Goal: Information Seeking & Learning: Understand process/instructions

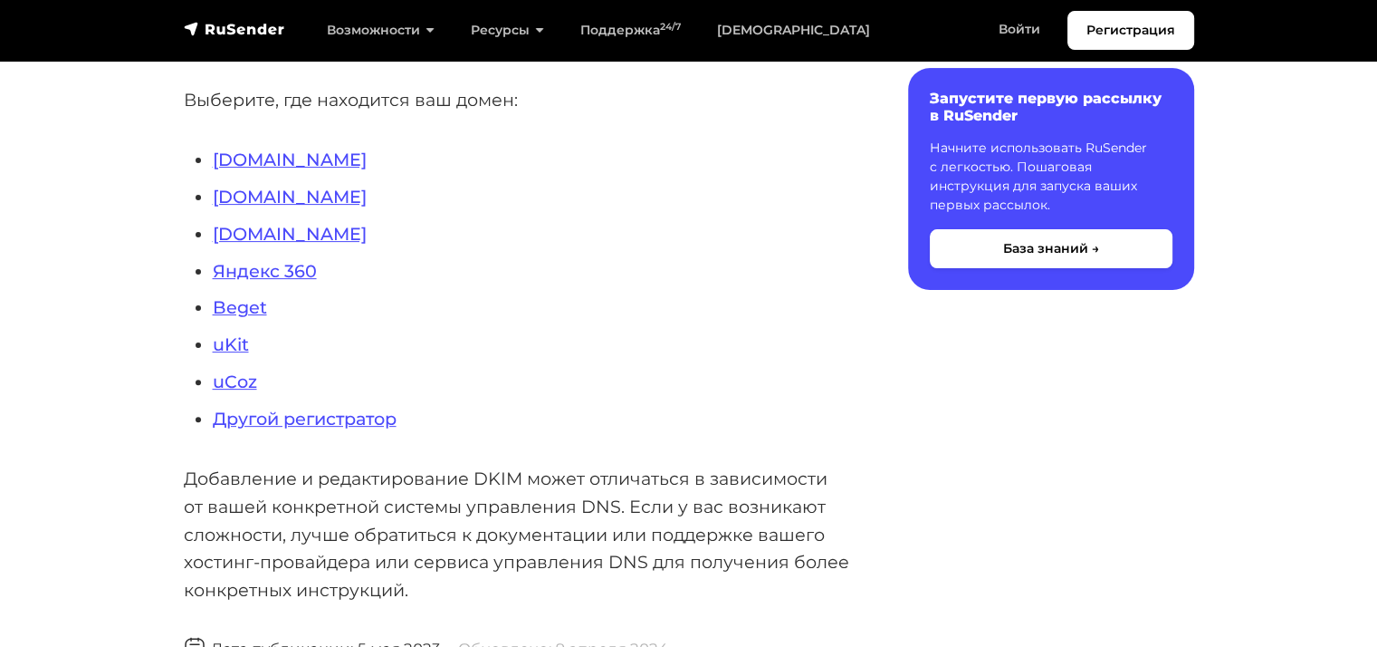
scroll to position [507, 0]
click at [252, 235] on link "Nic.ru" at bounding box center [290, 233] width 154 height 22
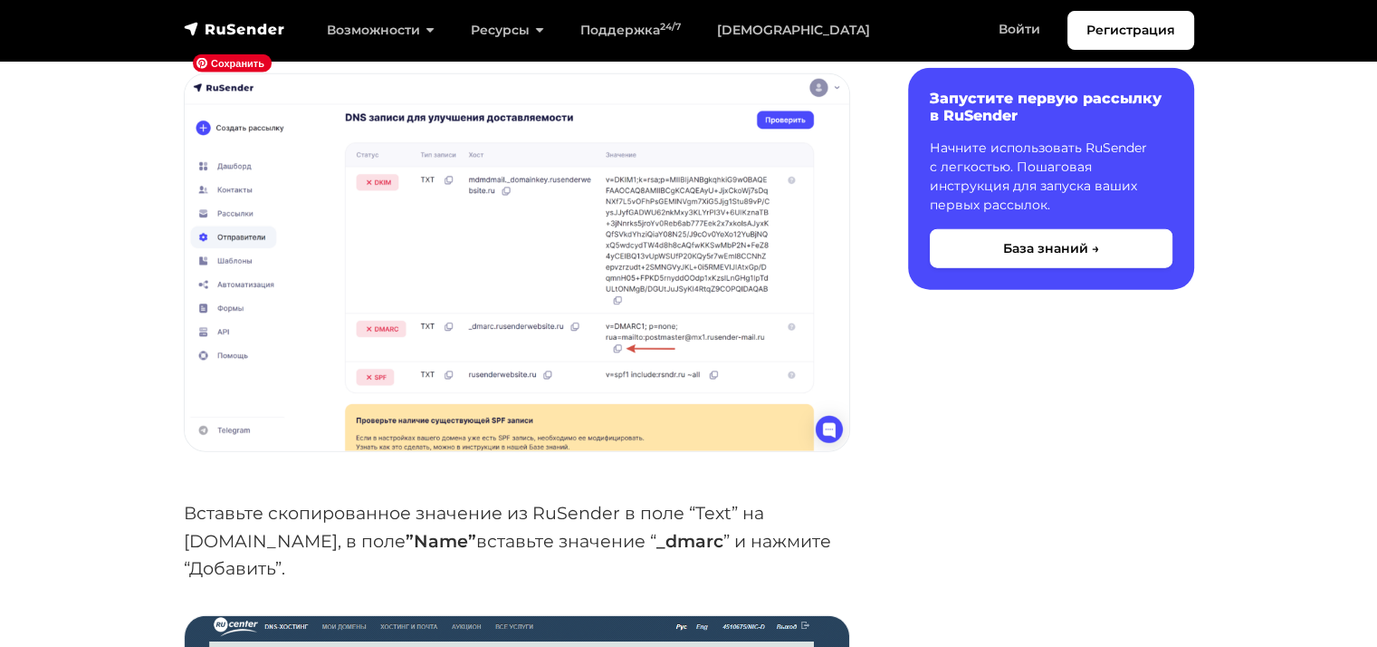
scroll to position [4281, 0]
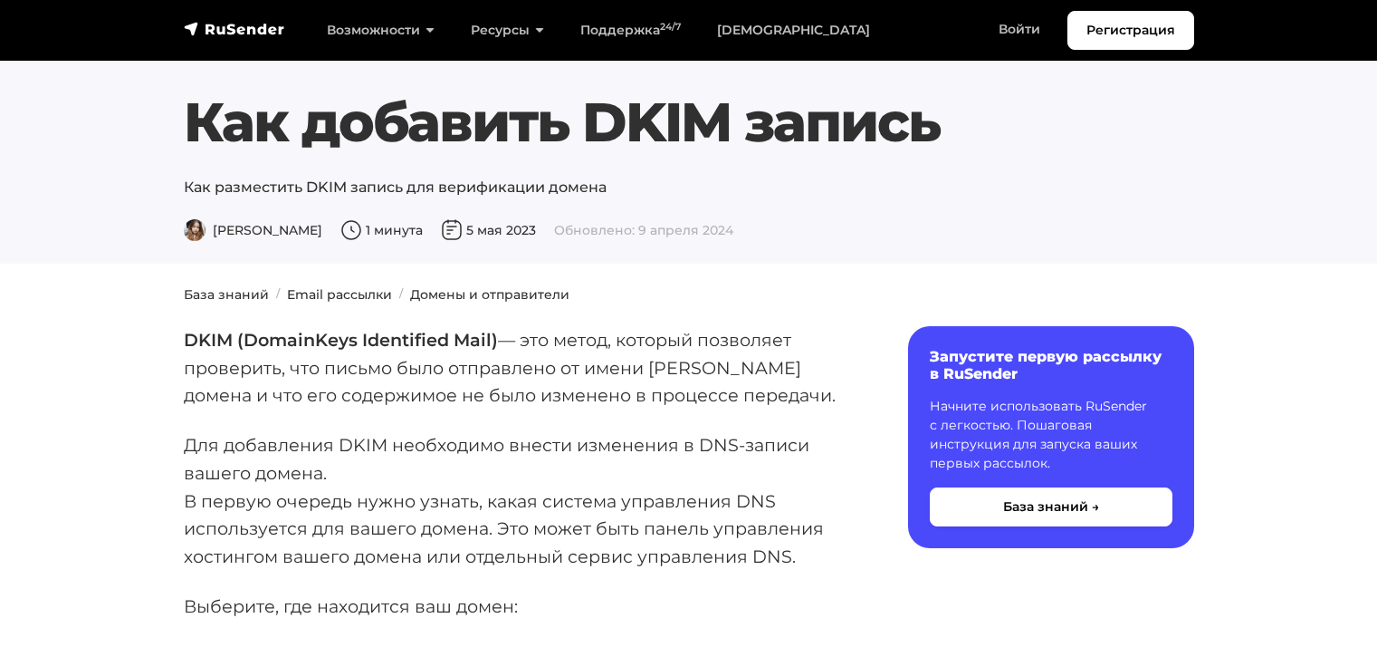
scroll to position [507, 0]
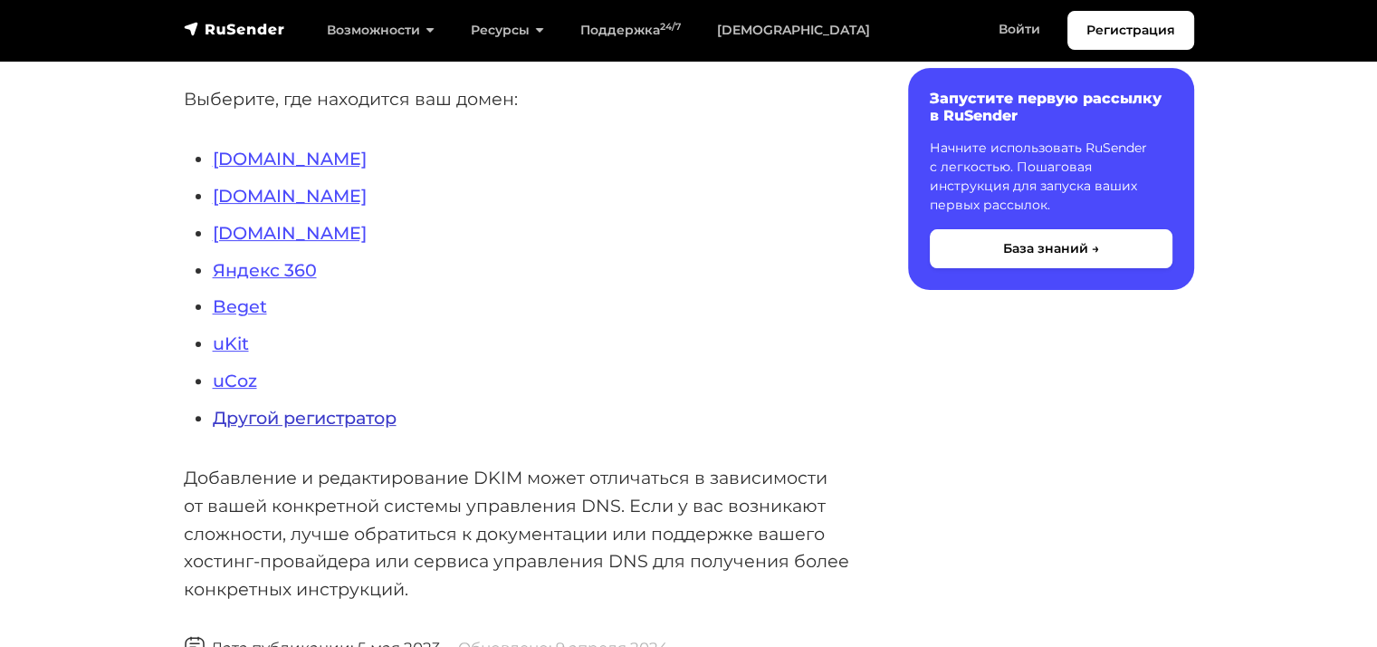
click at [286, 417] on link "Другой регистратор" at bounding box center [305, 418] width 184 height 22
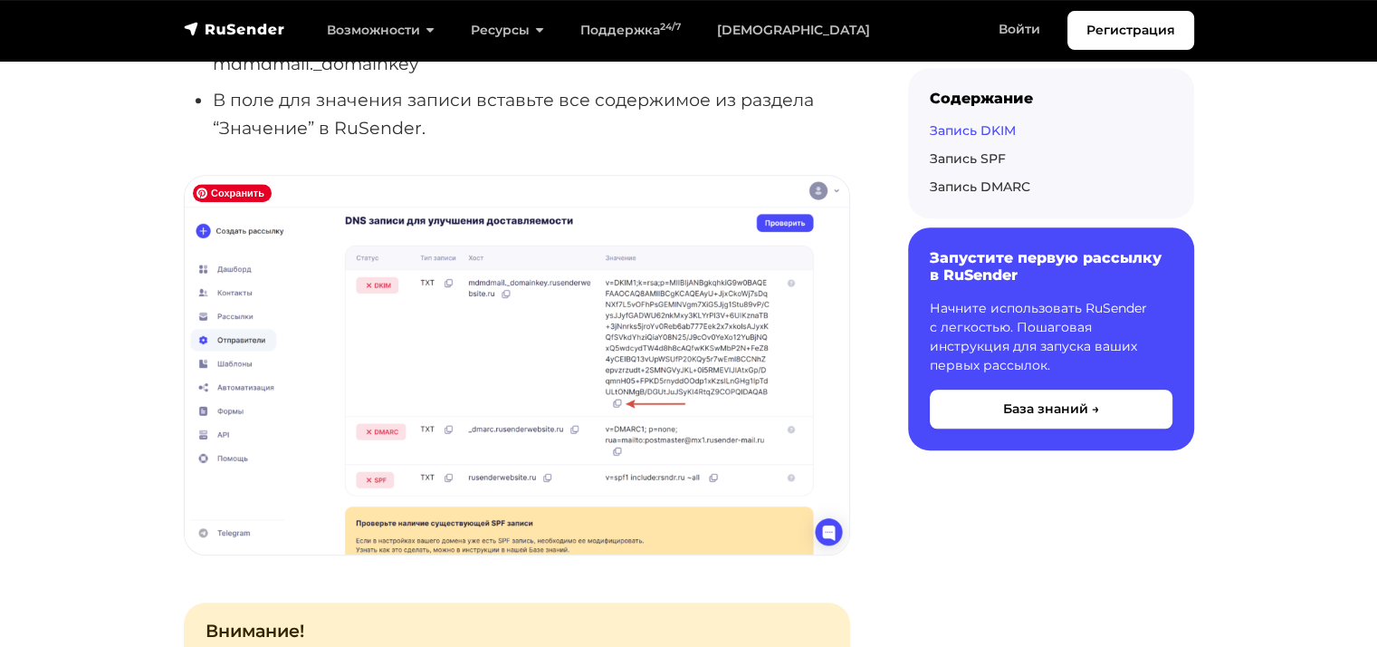
scroll to position [1681, 0]
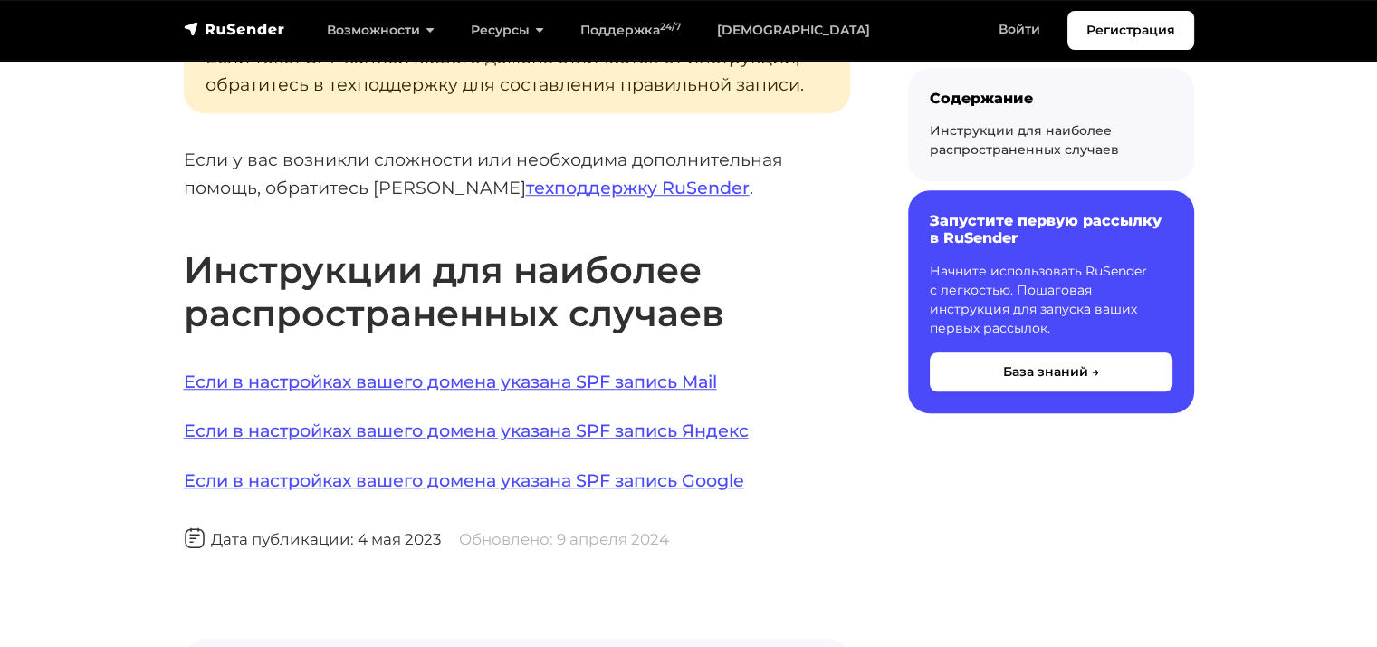
scroll to position [1271, 0]
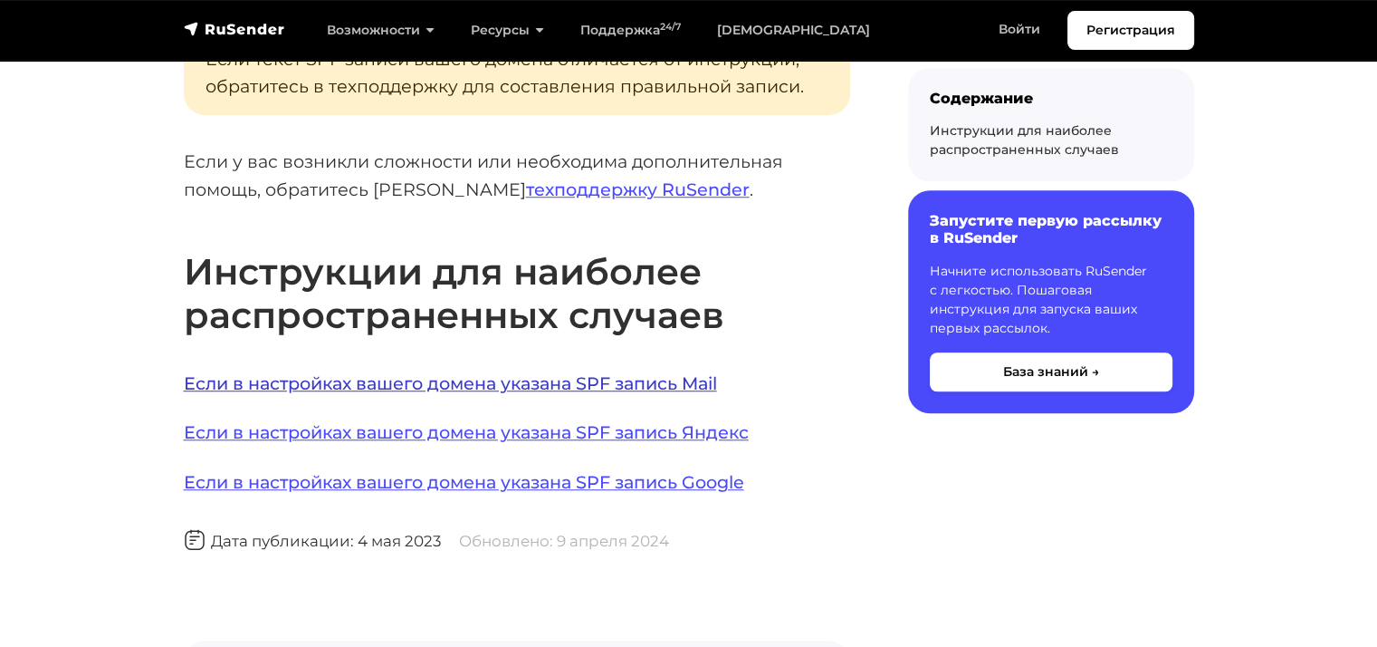
click at [518, 376] on link "Если в настройках вашего домена указана SPF запись Mail" at bounding box center [450, 383] width 533 height 22
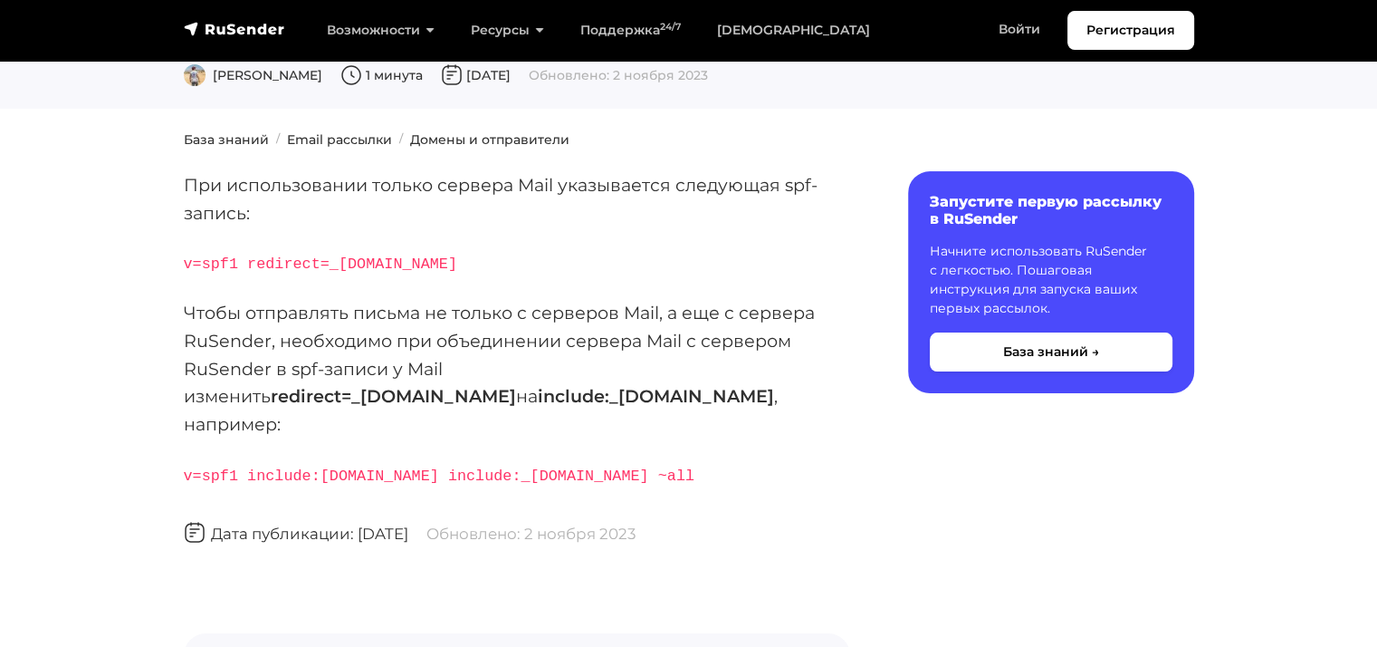
scroll to position [219, 0]
